Goal: Obtain resource: Download file/media

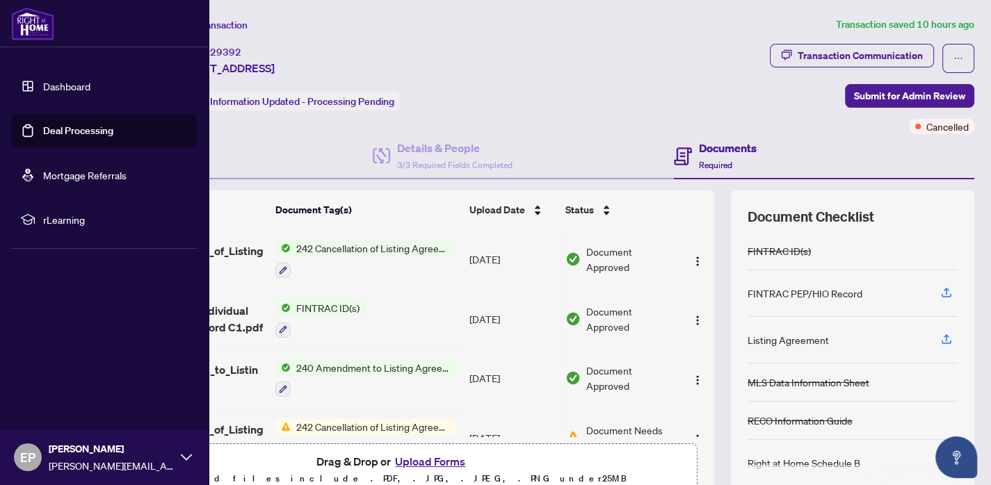
click at [49, 86] on link "Dashboard" at bounding box center [66, 86] width 47 height 13
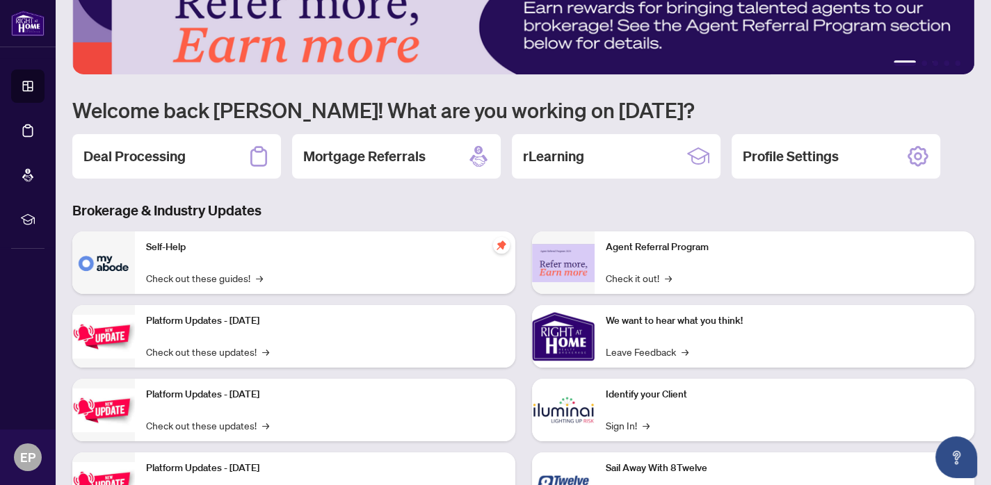
scroll to position [108, 0]
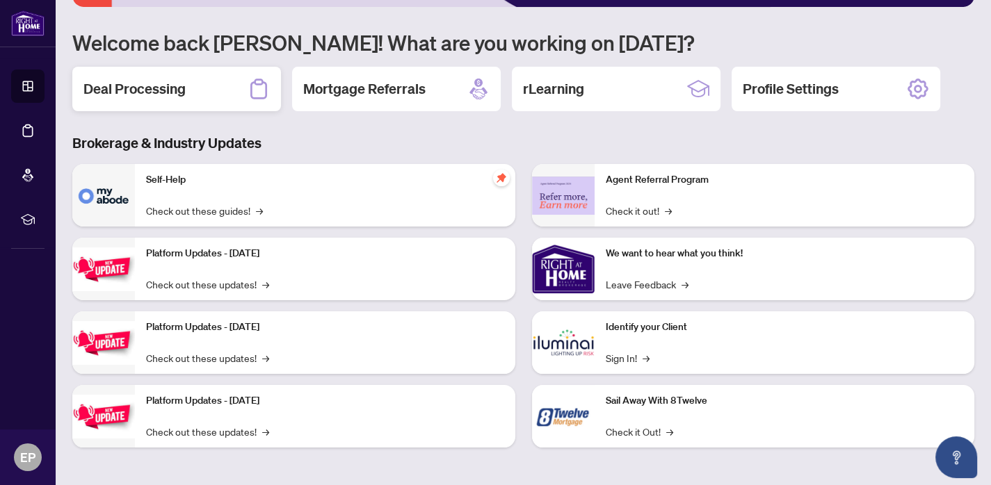
click at [163, 99] on div "Deal Processing" at bounding box center [176, 89] width 209 height 44
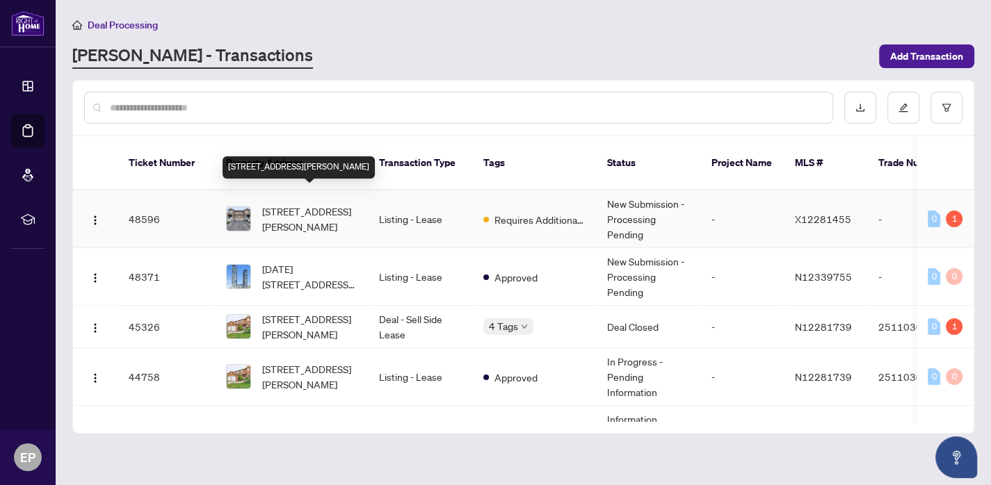
click at [278, 204] on span "[STREET_ADDRESS][PERSON_NAME]" at bounding box center [309, 219] width 95 height 31
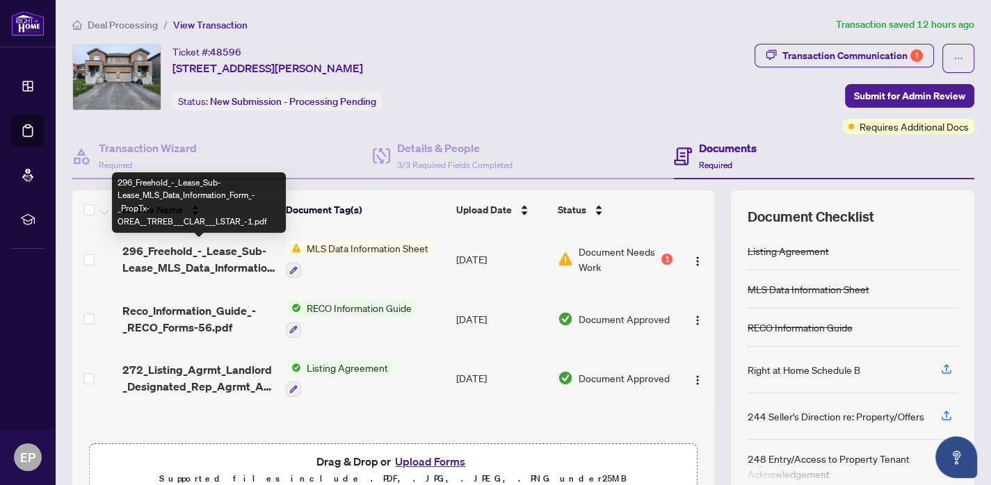
click at [238, 264] on span "296_Freehold_-_Lease_Sub-Lease_MLS_Data_Information_Form_-_PropTx-OREA__TRREB__…" at bounding box center [198, 259] width 152 height 33
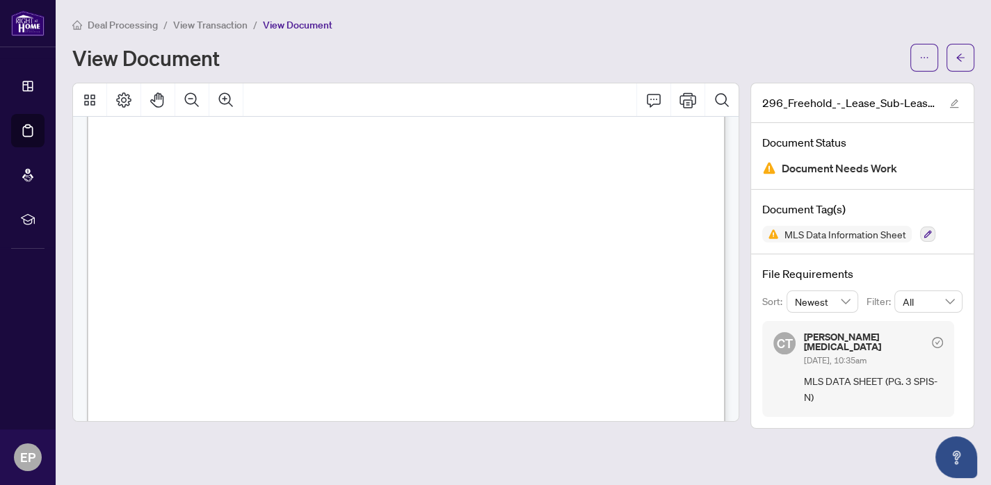
scroll to position [2140, 0]
